Goal: Check status

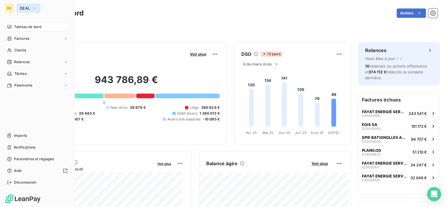
click at [25, 4] on button "DEAL" at bounding box center [28, 8] width 24 height 9
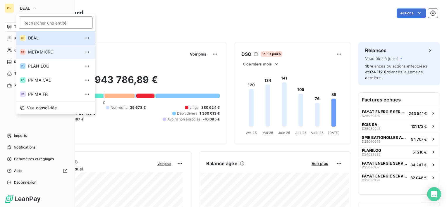
click at [46, 55] on li "ME METAMICRO" at bounding box center [55, 52] width 79 height 14
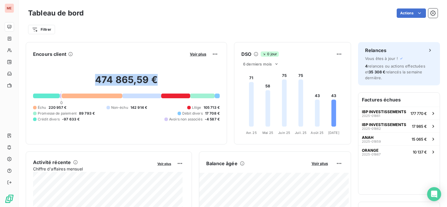
drag, startPoint x: 101, startPoint y: 79, endPoint x: 154, endPoint y: 78, distance: 53.6
click at [154, 78] on h2 "474 865,59 €" at bounding box center [126, 83] width 187 height 18
click at [141, 63] on div "474 865,59 € 0 Échu 220 957 € Non-échu 142 914 € Litige 105 713 € Promesse de p…" at bounding box center [126, 98] width 187 height 78
drag, startPoint x: 139, startPoint y: 76, endPoint x: 148, endPoint y: 55, distance: 22.9
click at [139, 76] on h2 "474 865,59 €" at bounding box center [126, 83] width 187 height 18
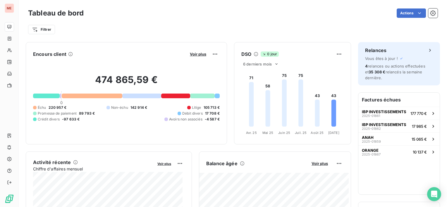
click at [89, 127] on div "474 865,59 € 0 Échu 220 957 € Non-échu 142 914 € Litige 105 713 € Promesse de p…" at bounding box center [126, 98] width 187 height 78
